Goal: Find specific page/section: Find specific page/section

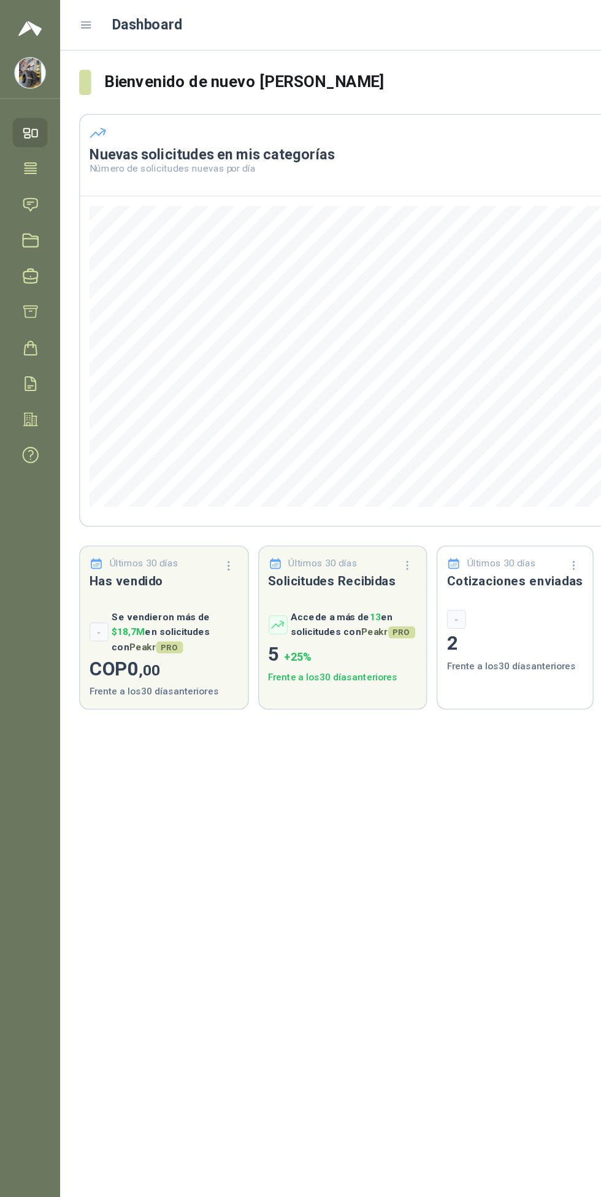
click at [23, 130] on icon at bounding box center [23, 130] width 9 height 8
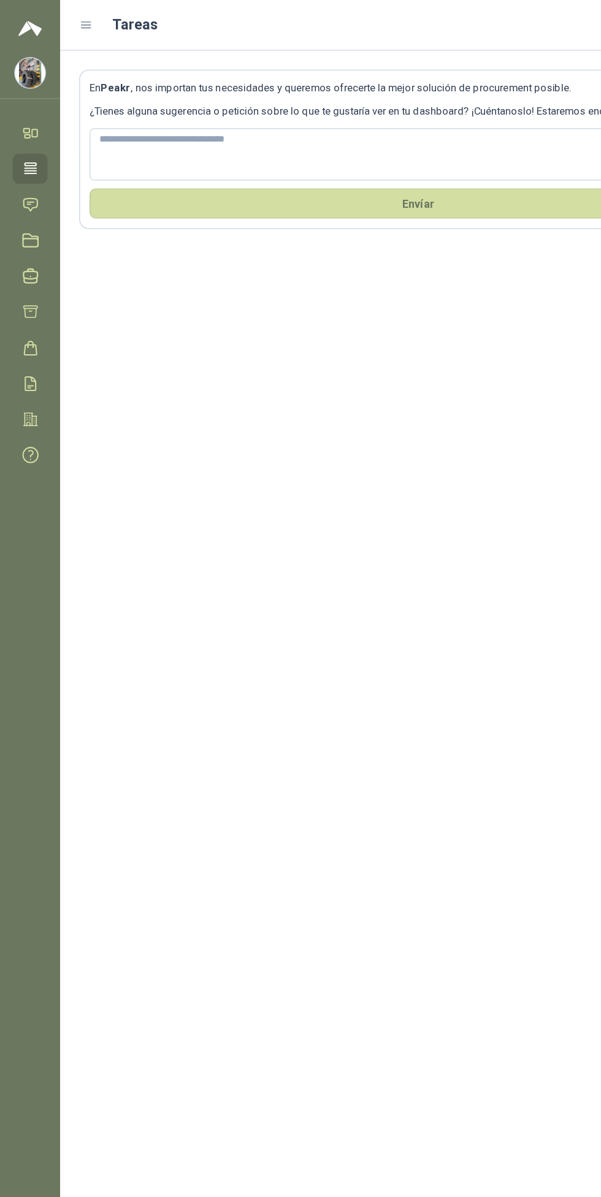
click at [67, 19] on icon at bounding box center [66, 19] width 7 height 5
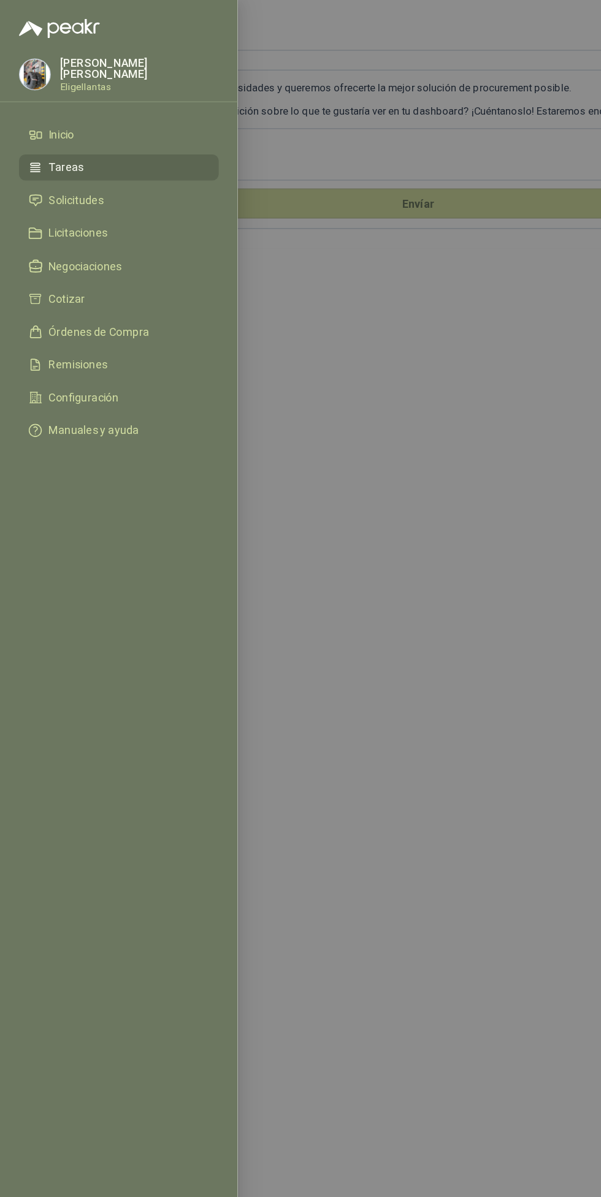
click at [86, 153] on li "Solicitudes" at bounding box center [92, 155] width 140 height 11
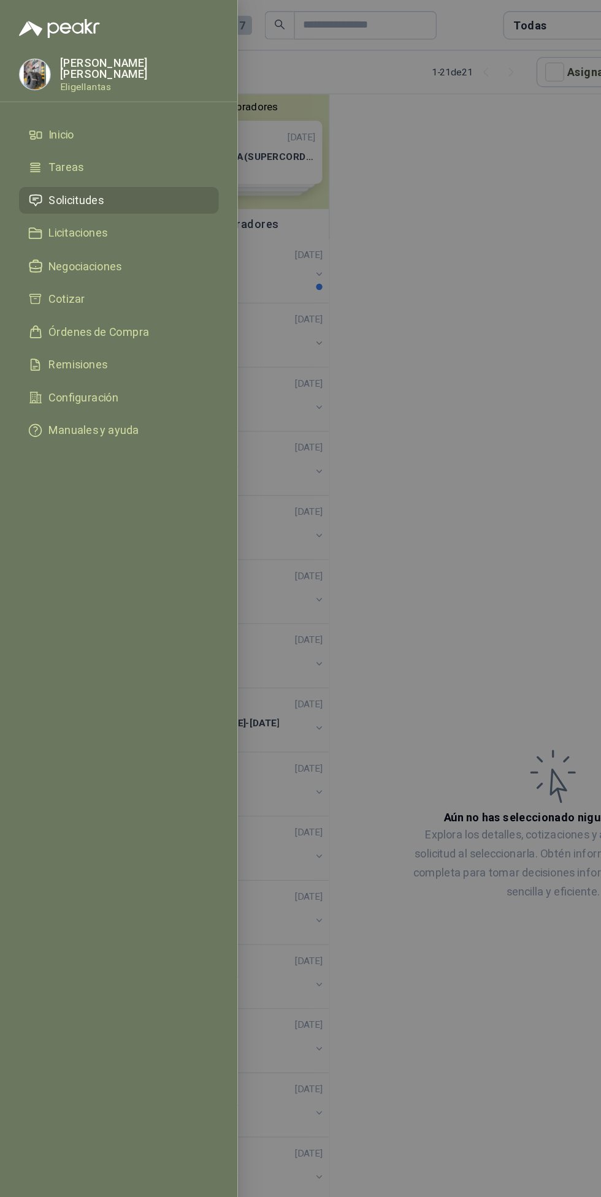
click at [380, 383] on div at bounding box center [300, 598] width 601 height 1197
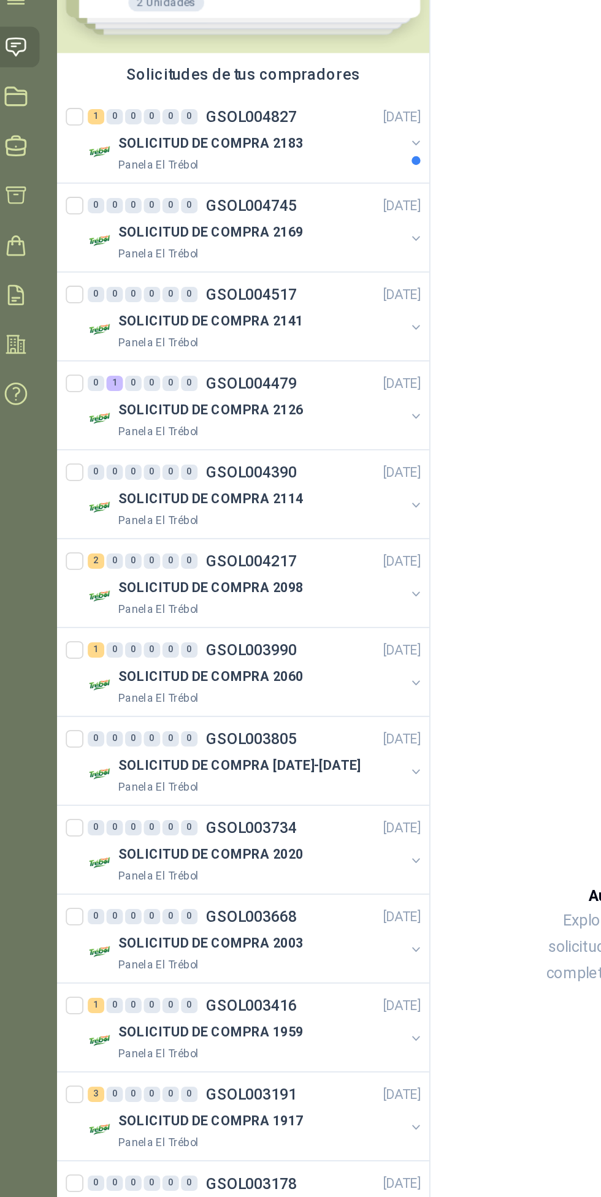
click at [173, 213] on p "SOLICITUD DE COMPRA 2183" at bounding box center [132, 213] width 103 height 12
